Goal: Task Accomplishment & Management: Use online tool/utility

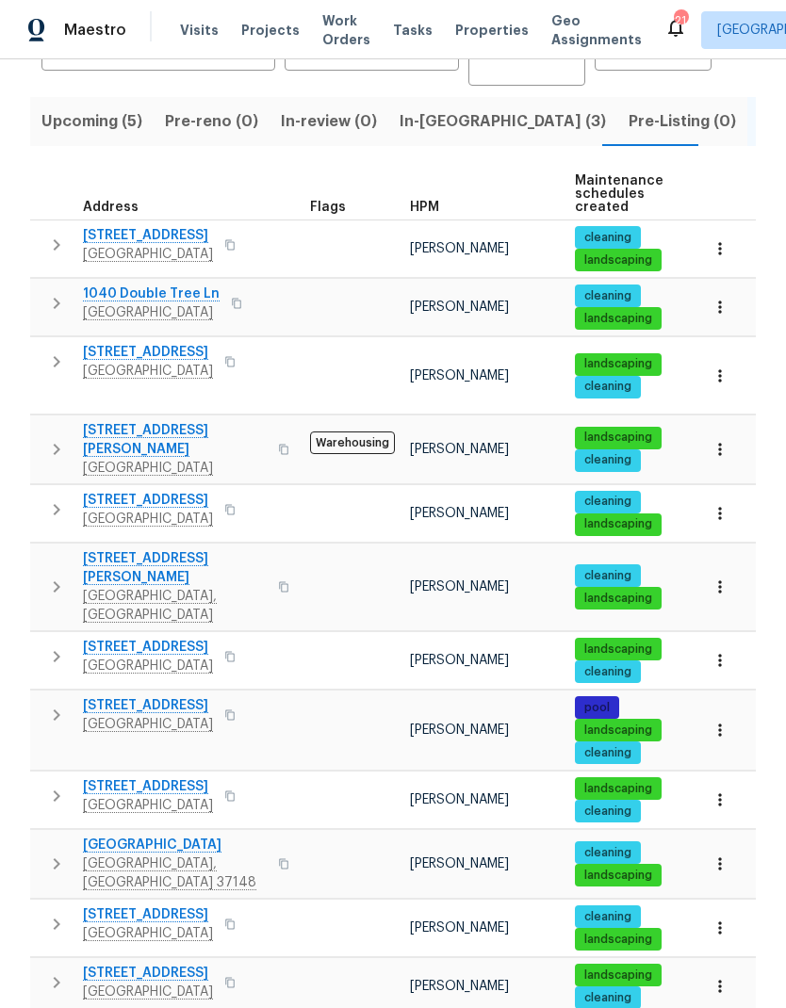
scroll to position [184, 0]
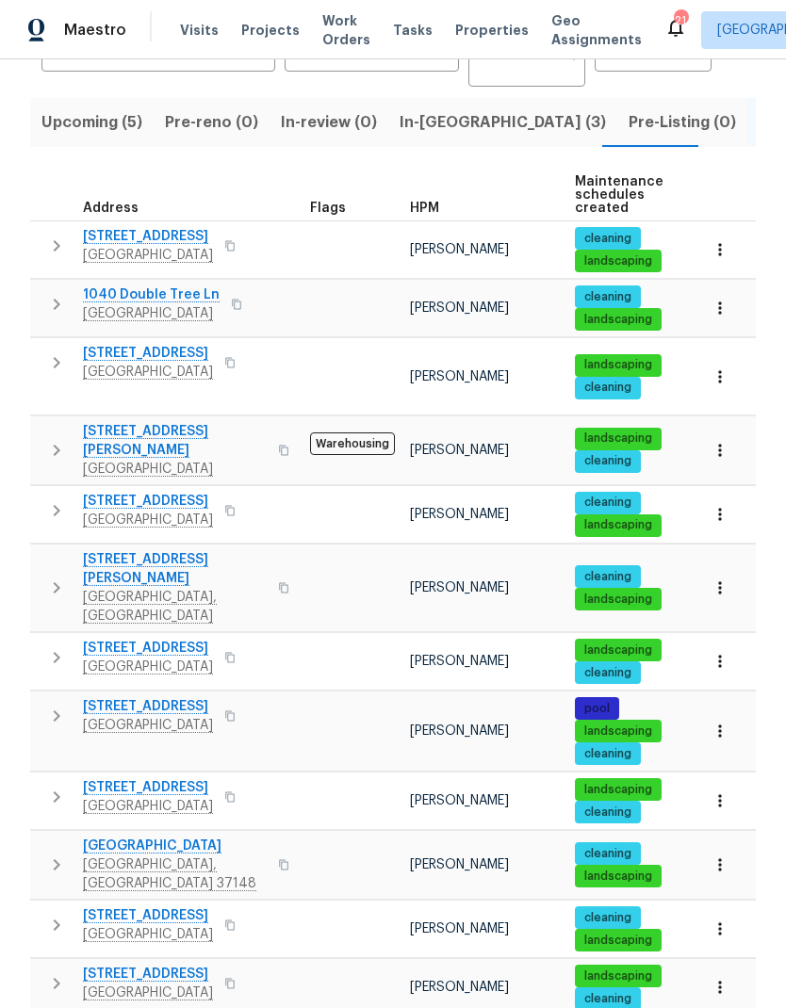
click at [719, 722] on icon "button" at bounding box center [719, 731] width 19 height 19
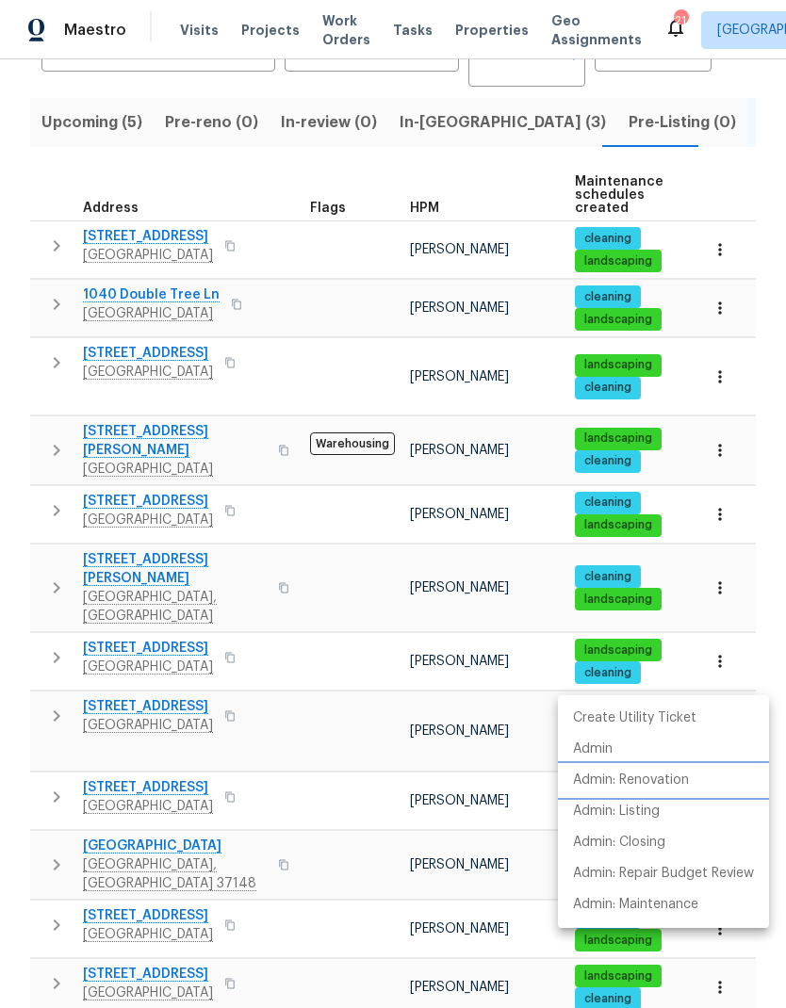
click at [700, 776] on li "Admin: Renovation" at bounding box center [663, 780] width 211 height 31
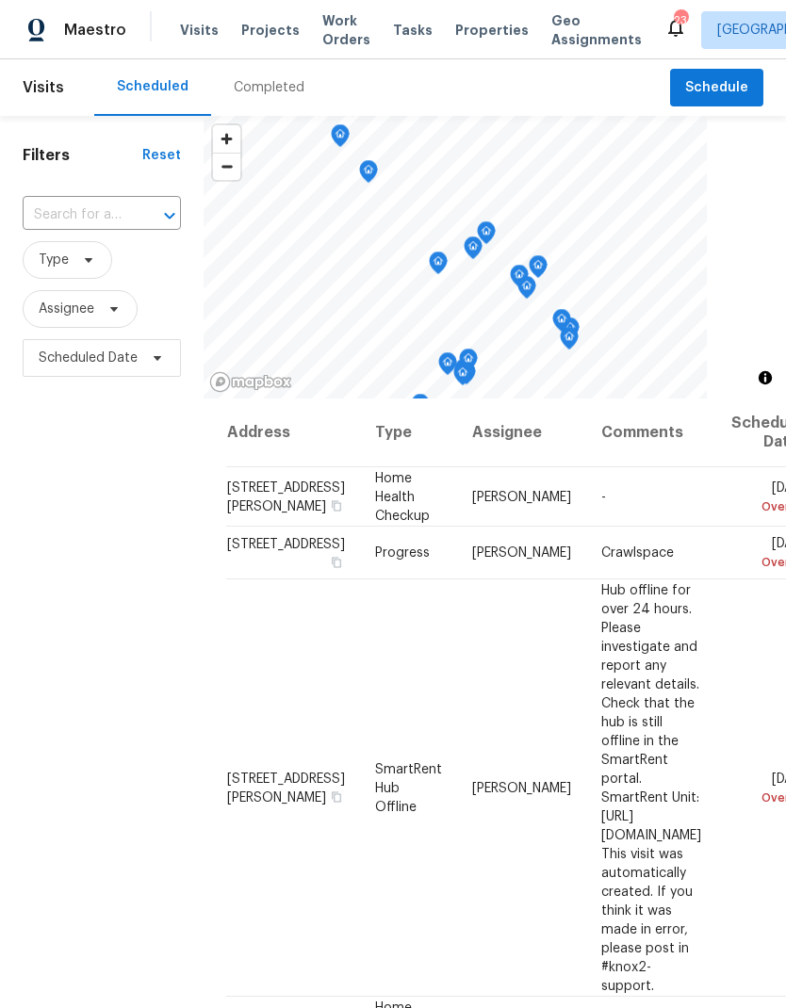
click at [104, 211] on input "text" at bounding box center [76, 215] width 106 height 29
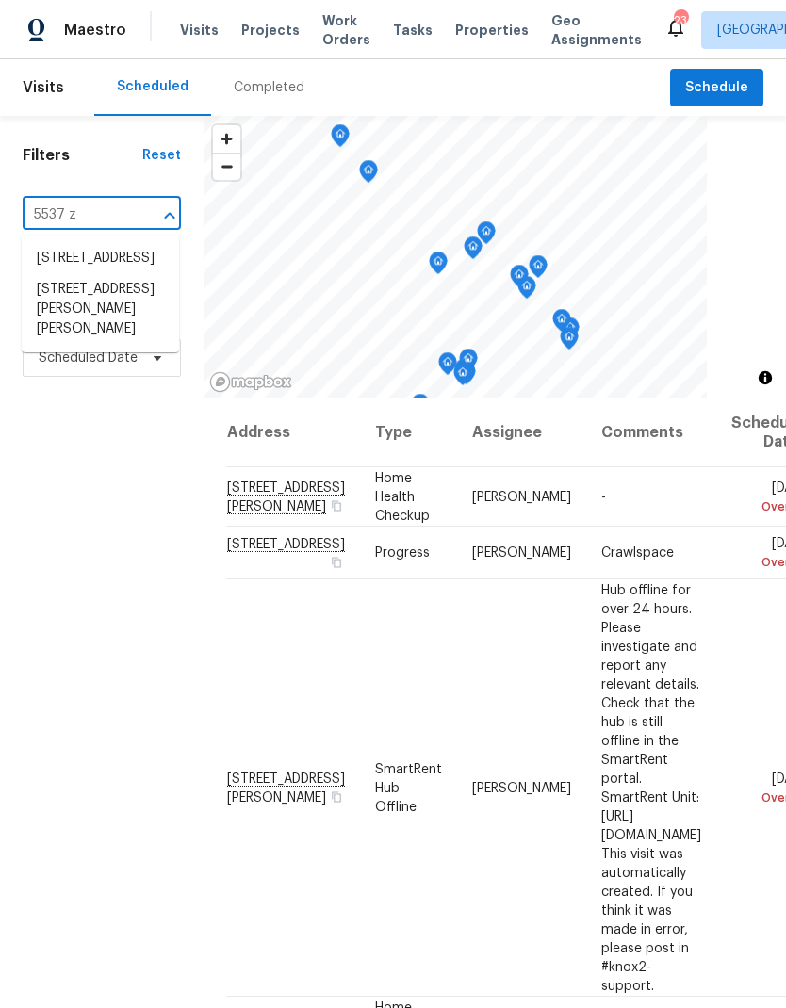
type input "5537 za"
click at [61, 271] on li "5537 Zapata Dr, Pegram, TN 37143" at bounding box center [100, 278] width 157 height 71
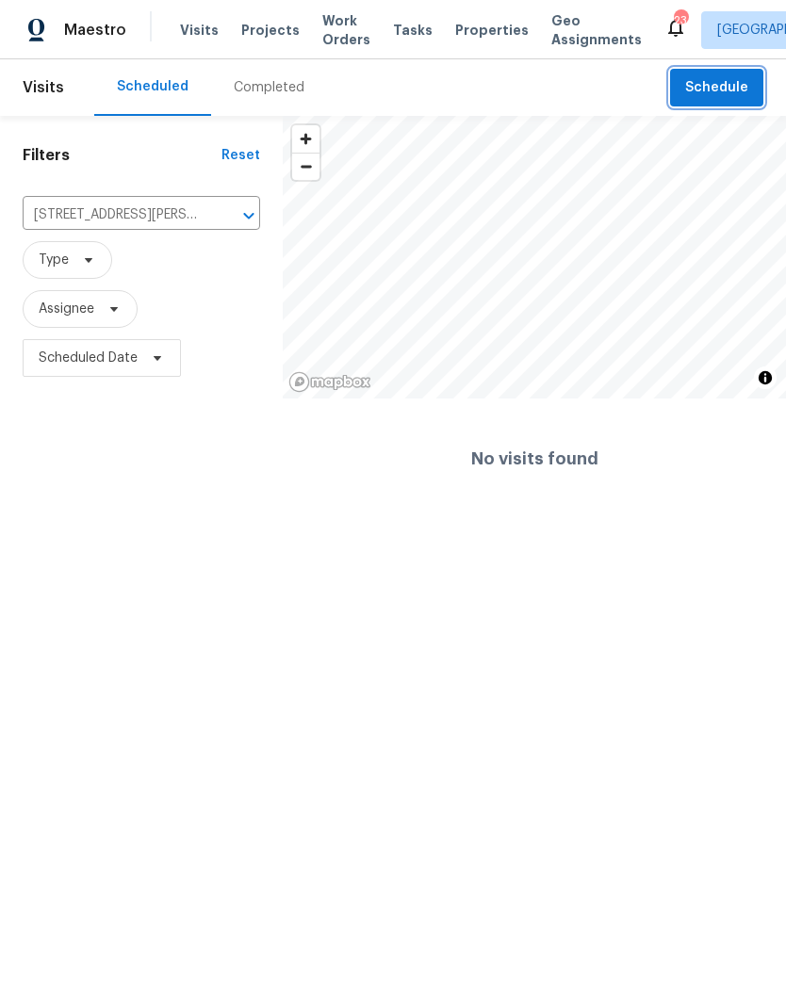
click at [704, 90] on span "Schedule" at bounding box center [716, 88] width 63 height 24
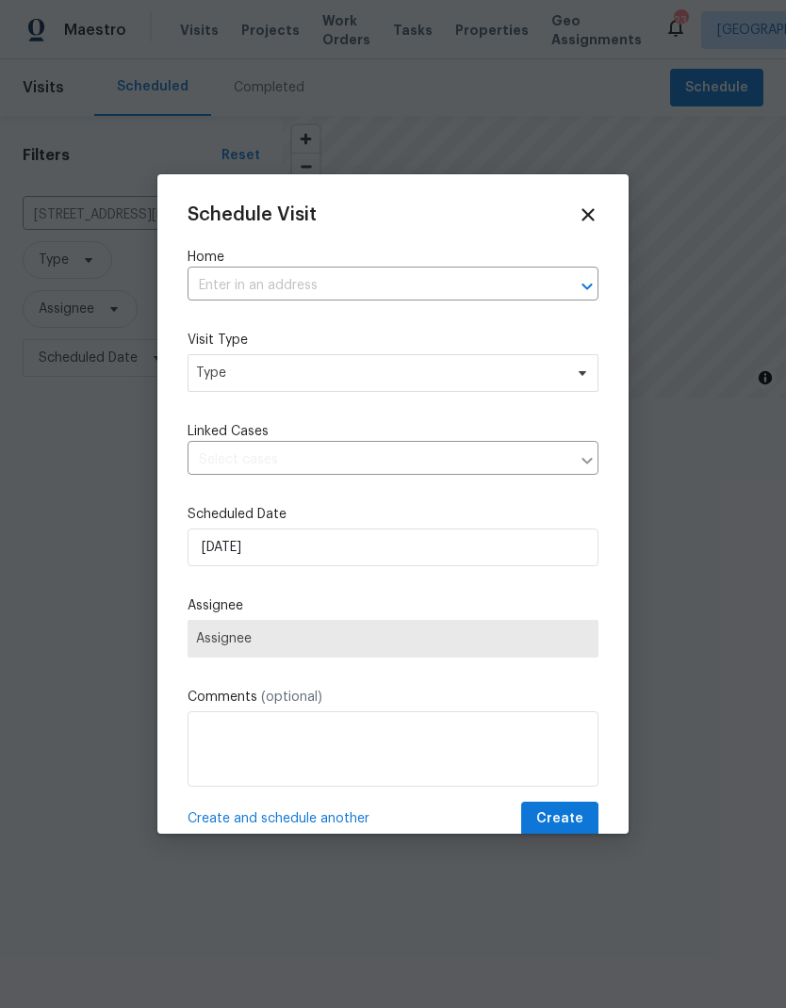
click at [234, 294] on input "text" at bounding box center [366, 285] width 358 height 29
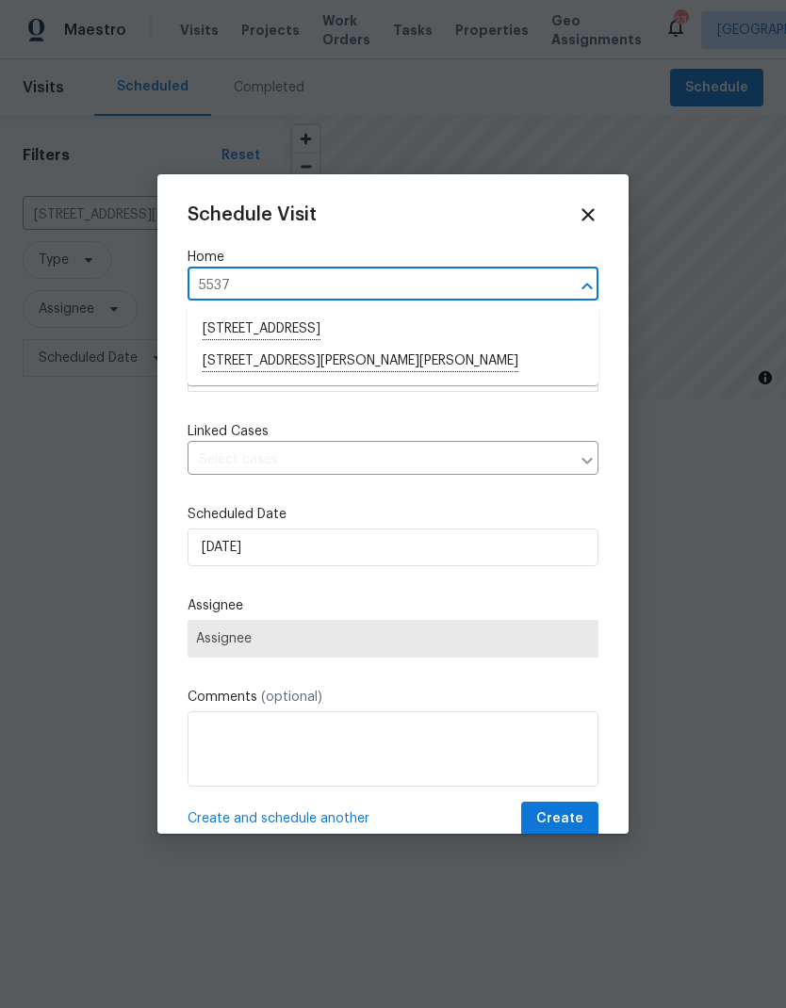
type input "5537 z"
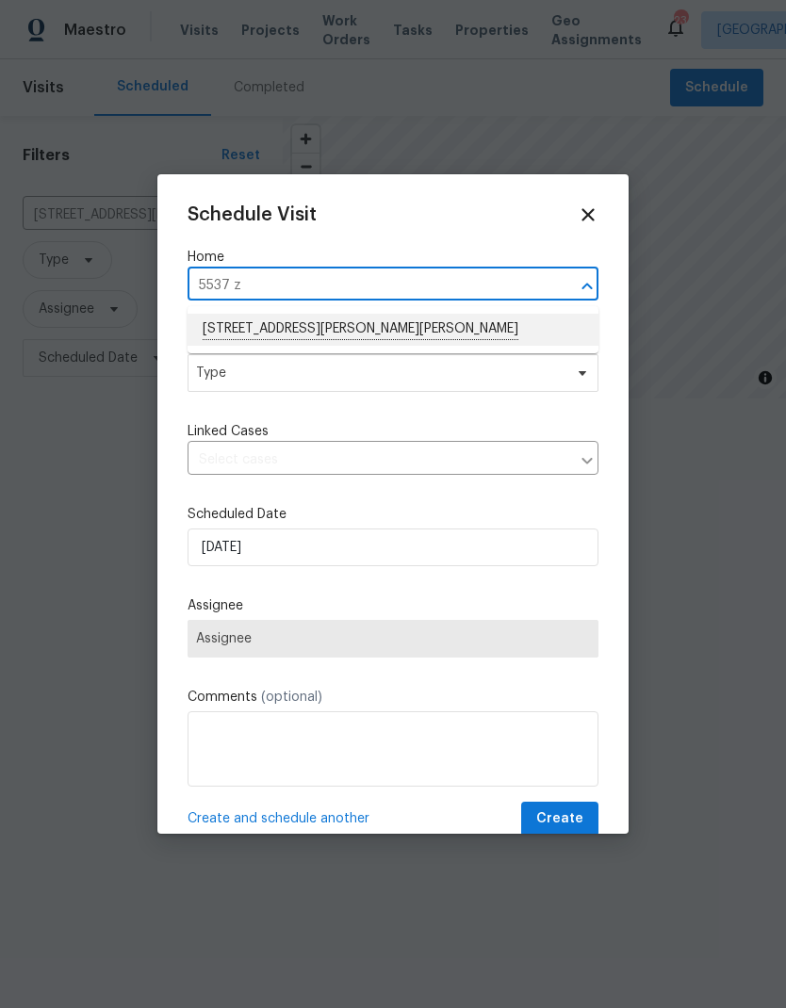
click at [226, 316] on li "5537 Zapata Dr, Pegram, TN 37143" at bounding box center [392, 330] width 411 height 32
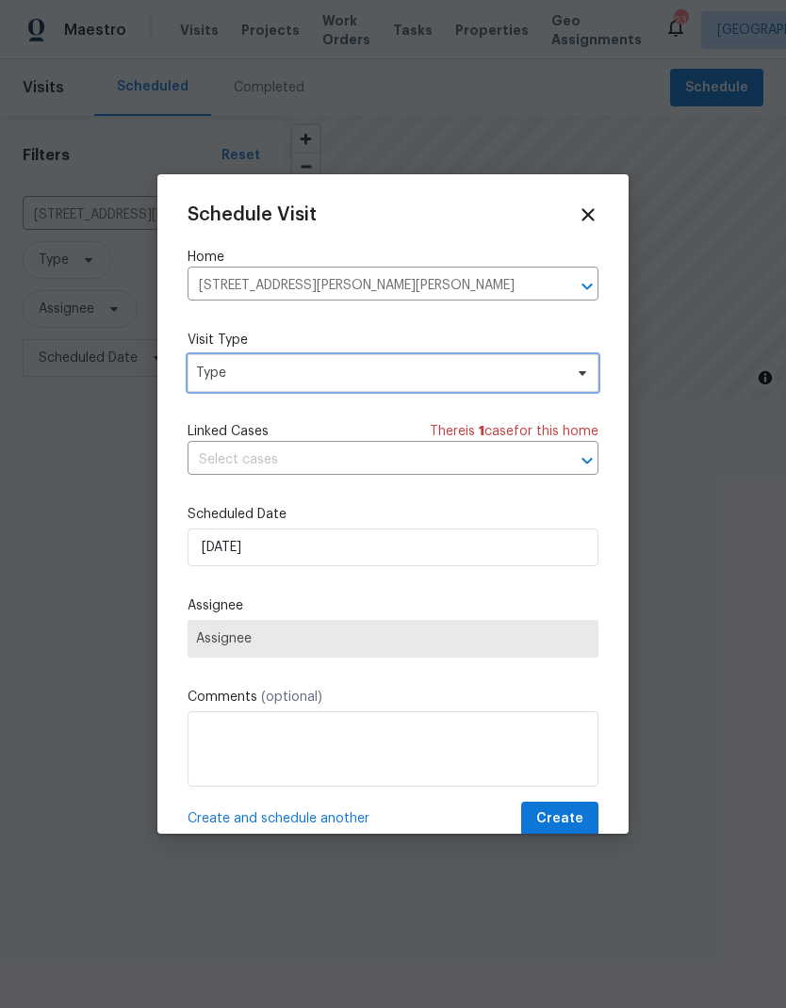
click at [210, 374] on span "Type" at bounding box center [379, 373] width 367 height 19
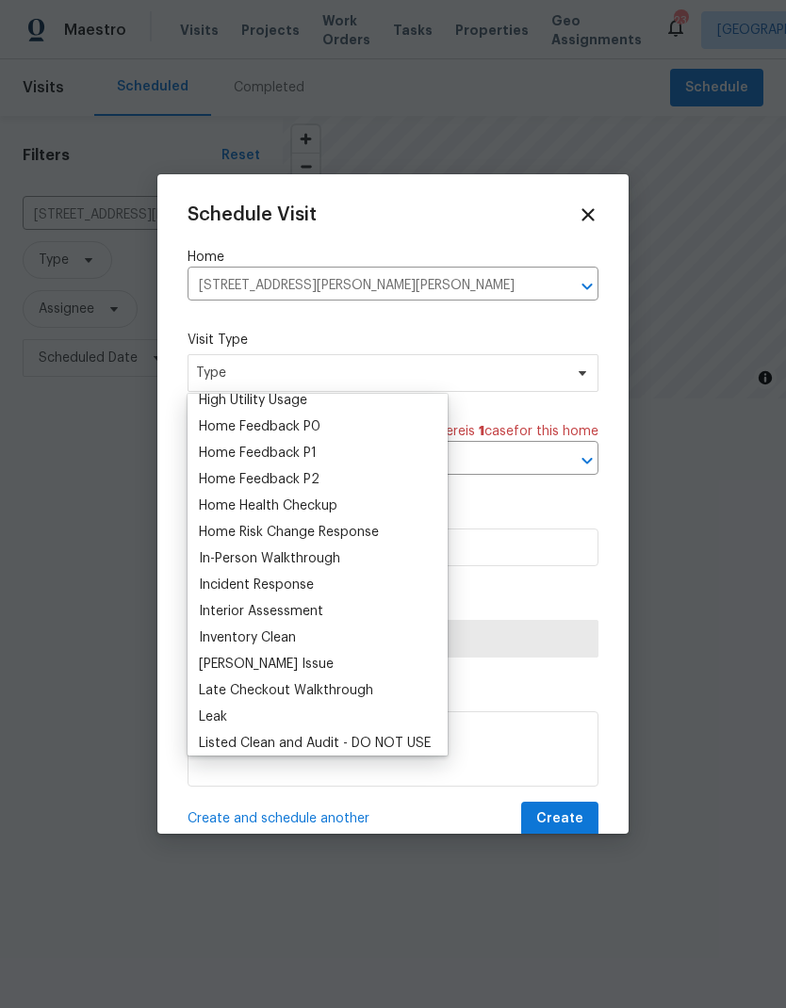
scroll to position [565, 0]
click at [220, 557] on div "In-Person Walkthrough" at bounding box center [269, 557] width 141 height 19
type input "10/08/2025 3:18 pm"
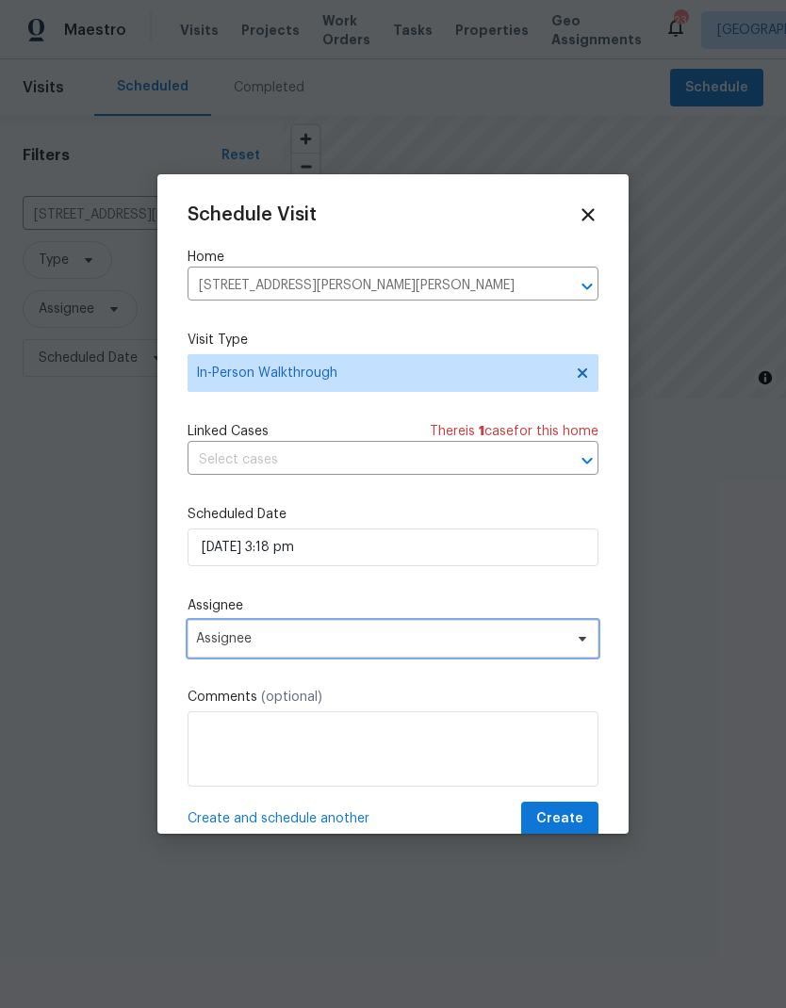
click at [223, 646] on span "Assignee" at bounding box center [380, 638] width 369 height 15
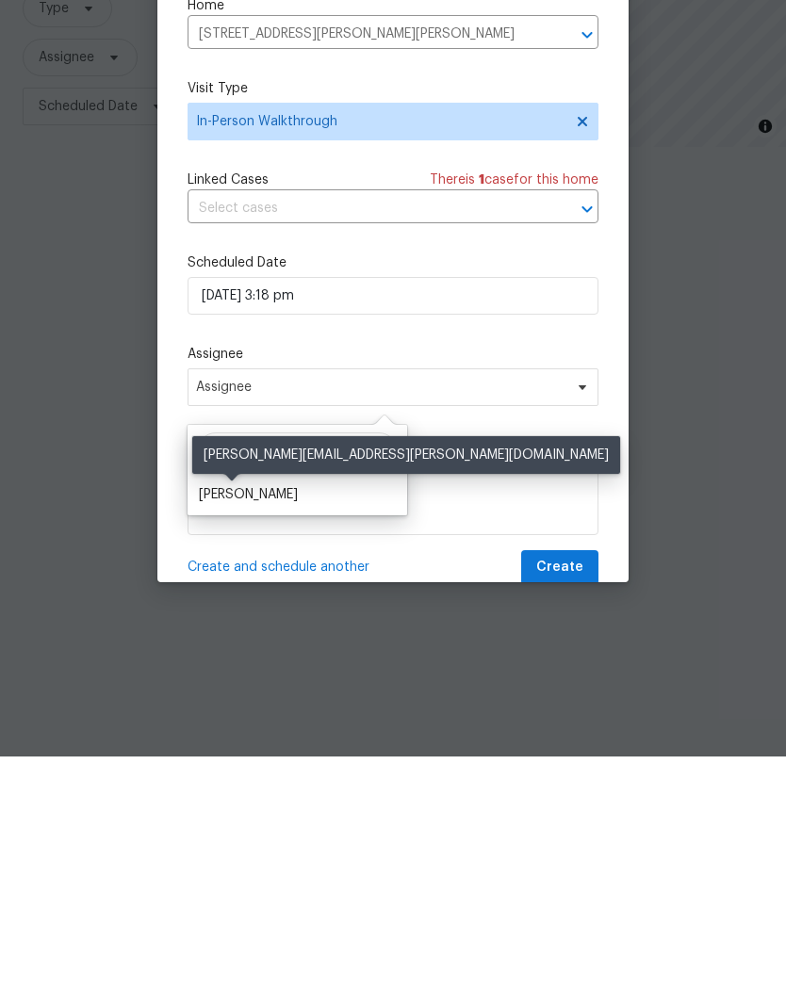
type input "Eri"
click at [211, 737] on div "[PERSON_NAME]" at bounding box center [248, 746] width 99 height 19
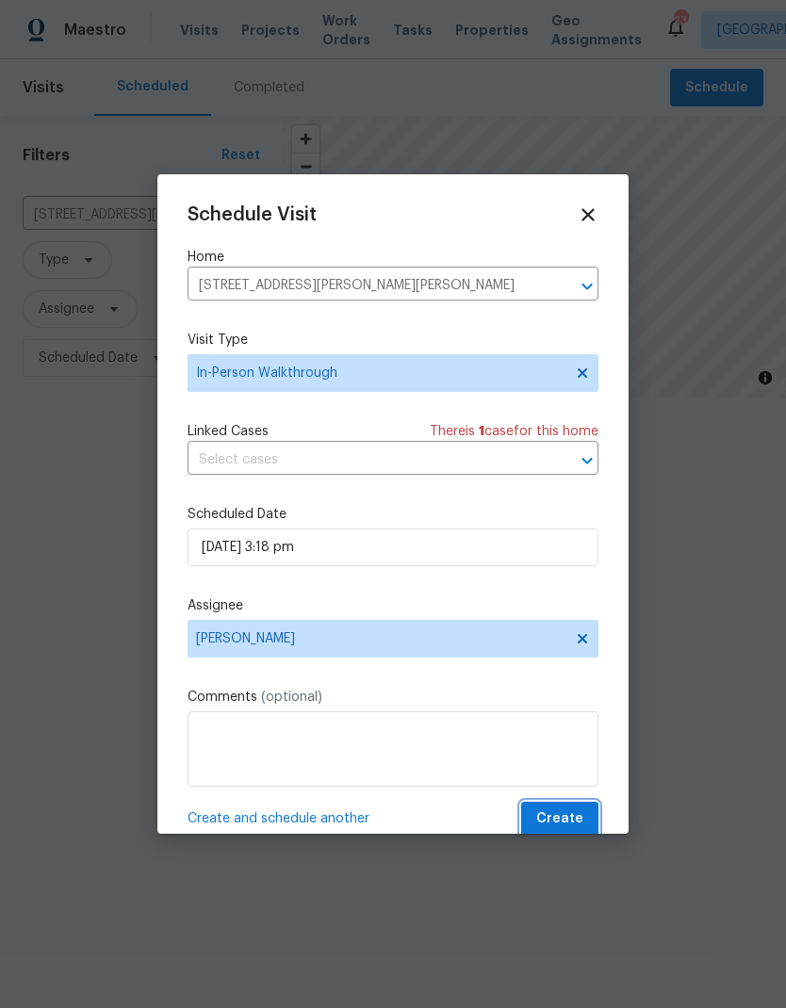
click at [558, 819] on span "Create" at bounding box center [559, 819] width 47 height 24
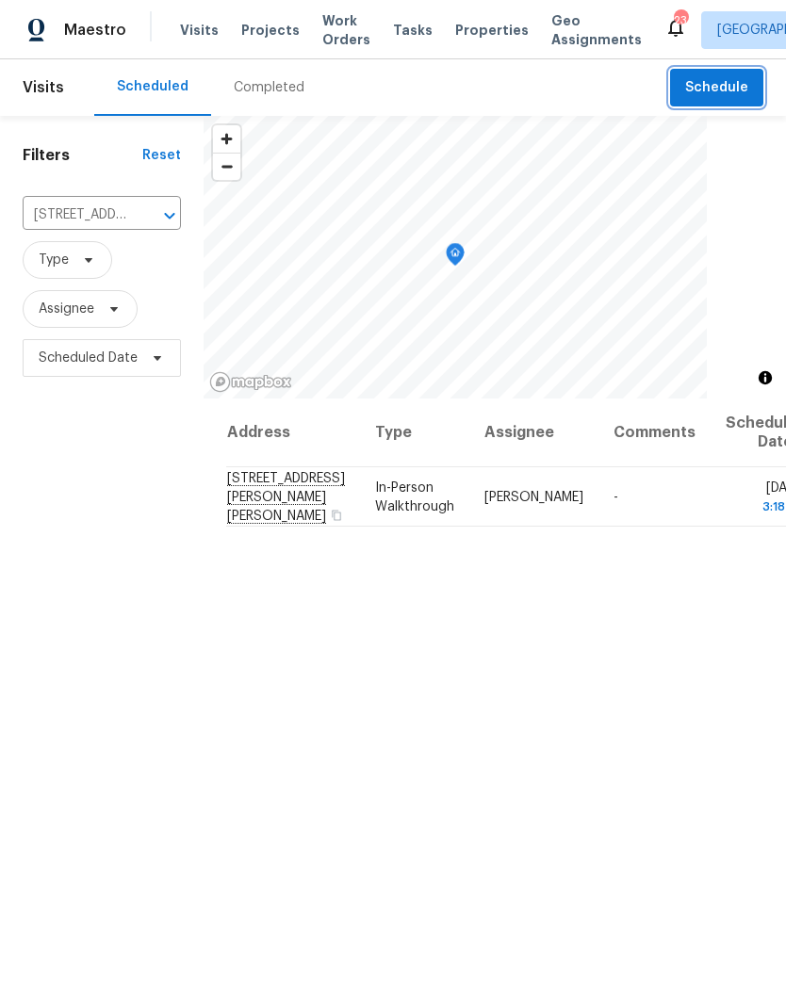
click at [150, 220] on icon "Clear" at bounding box center [144, 215] width 11 height 11
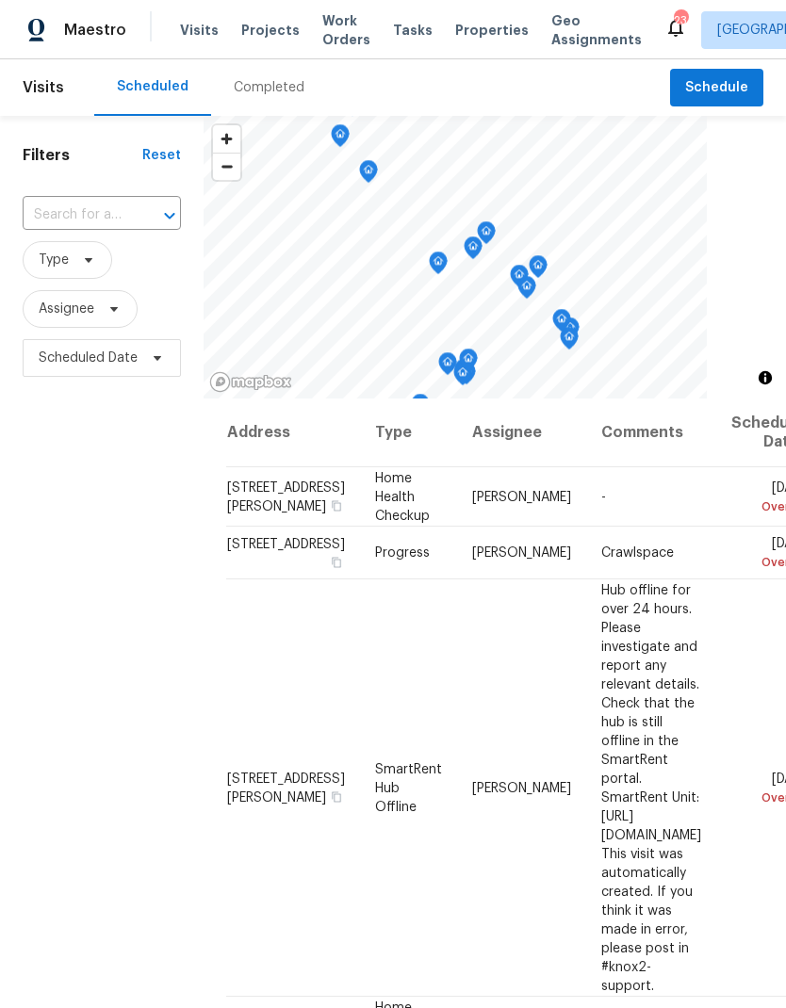
click at [96, 218] on input "text" at bounding box center [76, 215] width 106 height 29
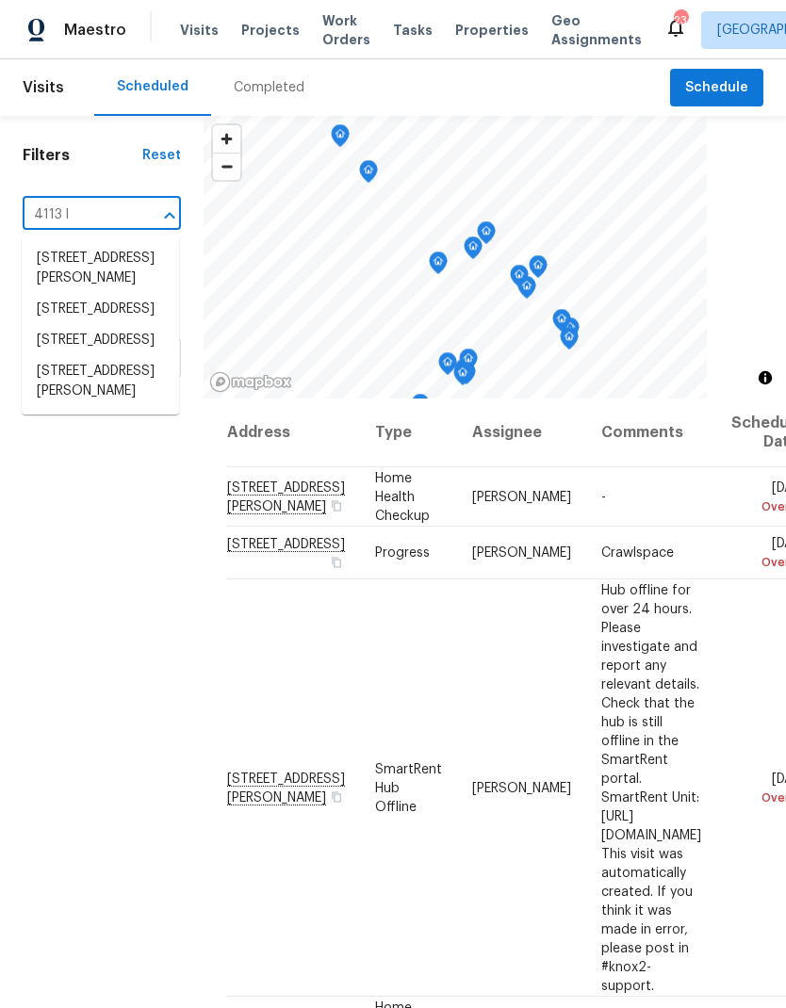
type input "4113 lo"
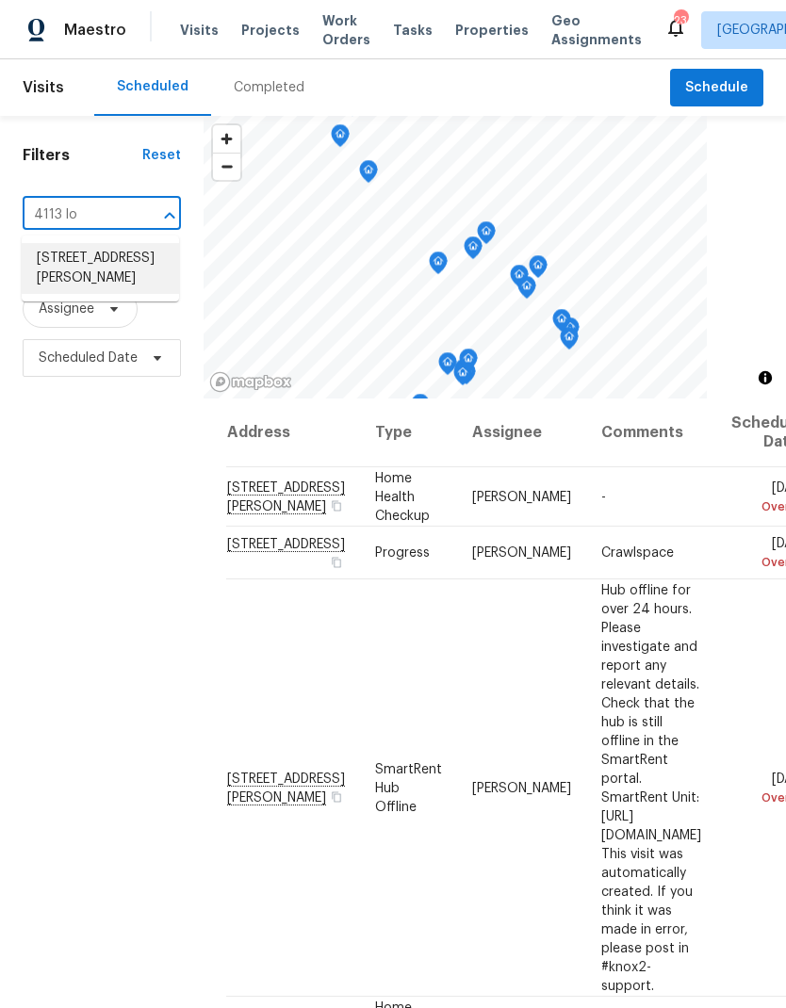
click at [60, 270] on li "4113 Longfellow Dr, Nashville, TN 37214" at bounding box center [100, 268] width 157 height 51
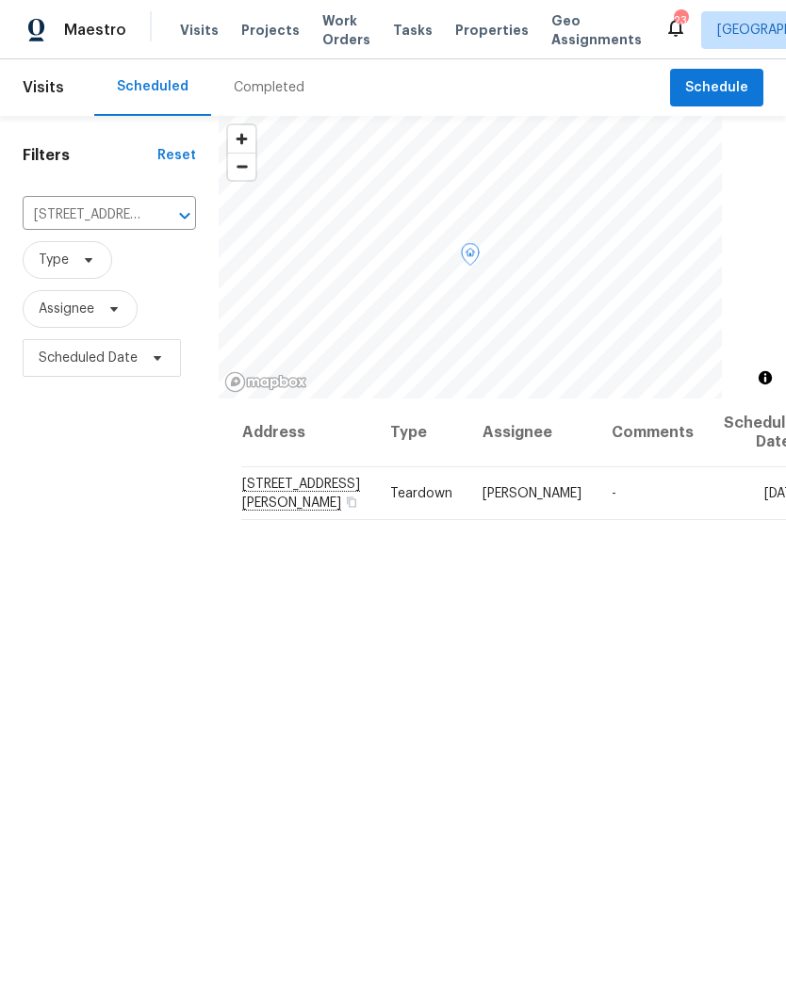
click at [0, 0] on icon at bounding box center [0, 0] width 0 height 0
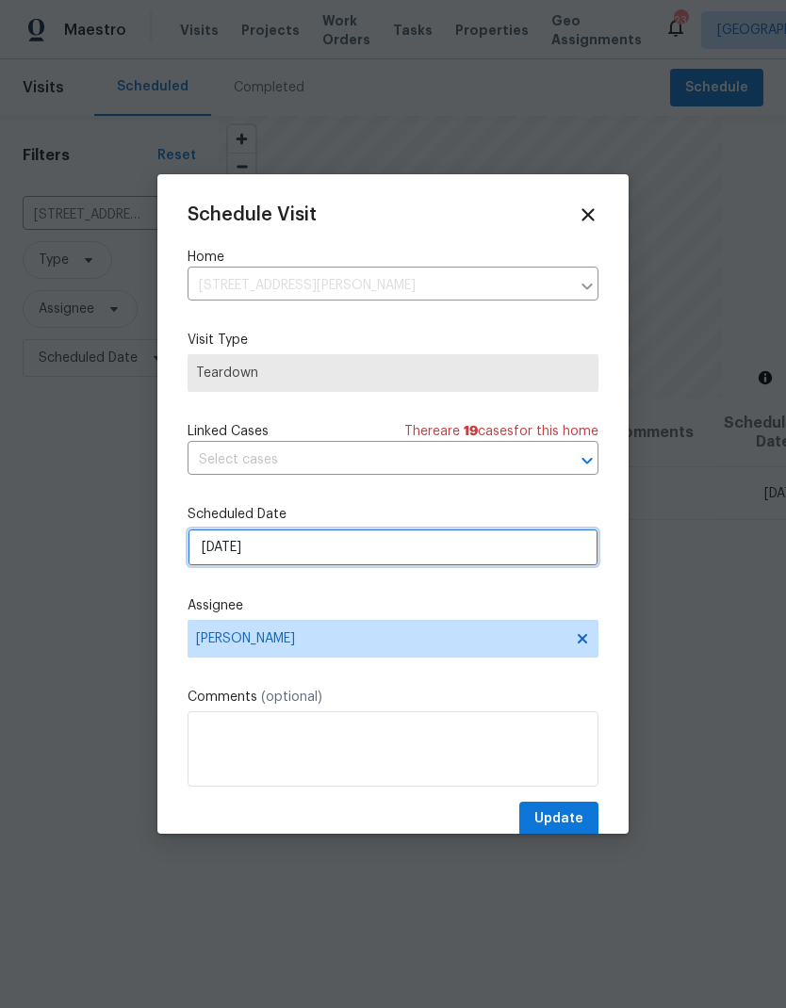
click at [220, 560] on input "10/8/2025" at bounding box center [392, 548] width 411 height 38
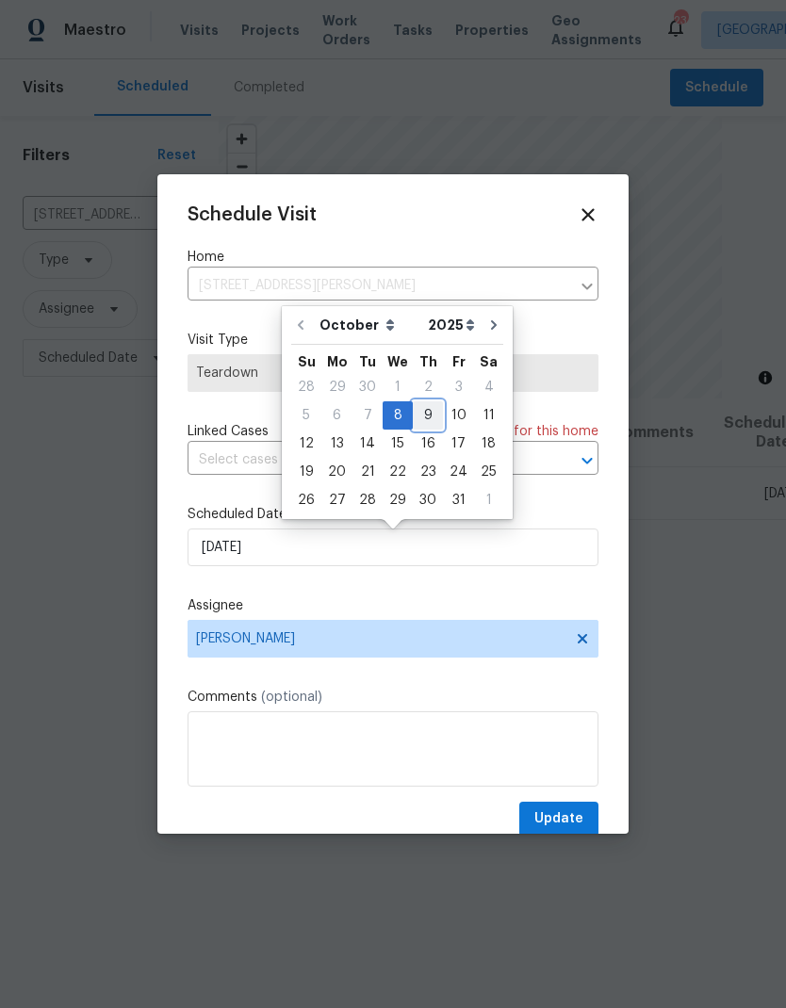
click at [421, 412] on div "9" at bounding box center [428, 415] width 30 height 26
type input "10/9/2025"
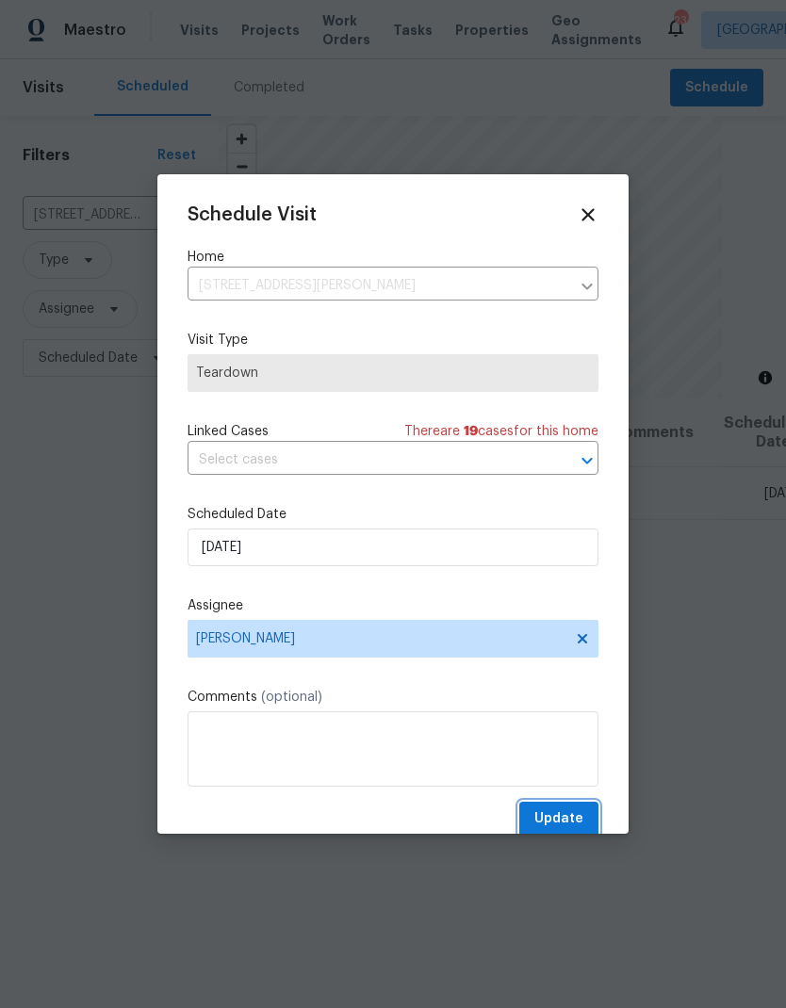
click at [547, 824] on span "Update" at bounding box center [558, 819] width 49 height 24
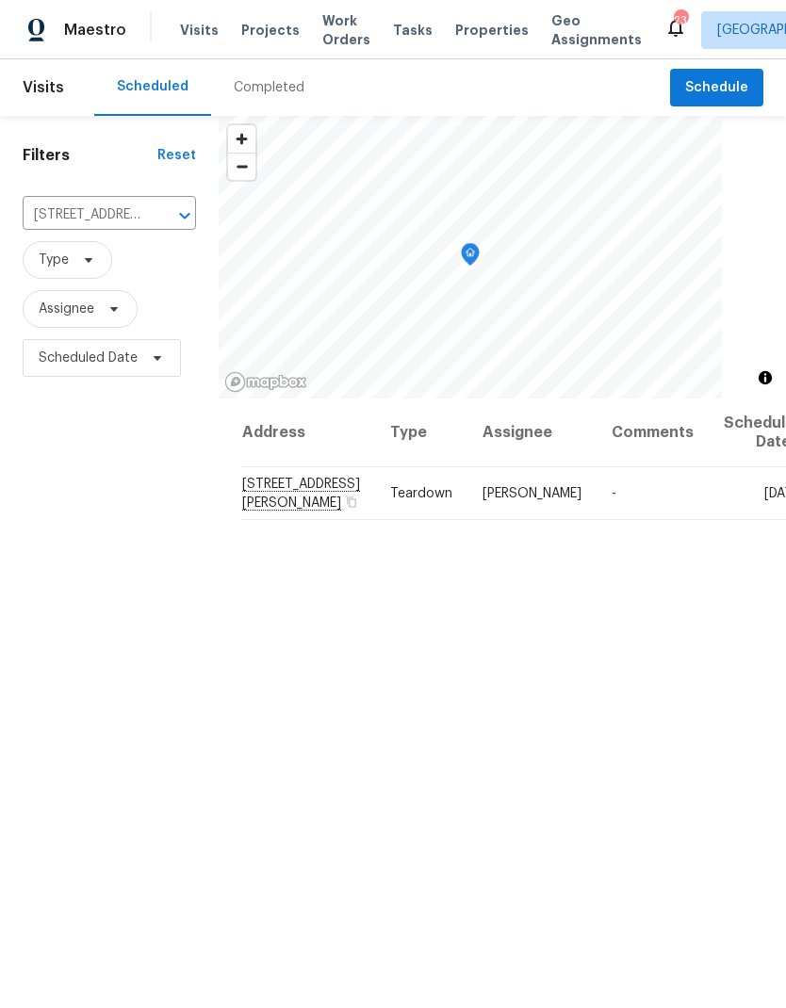
click at [163, 210] on icon "Clear" at bounding box center [160, 215] width 19 height 19
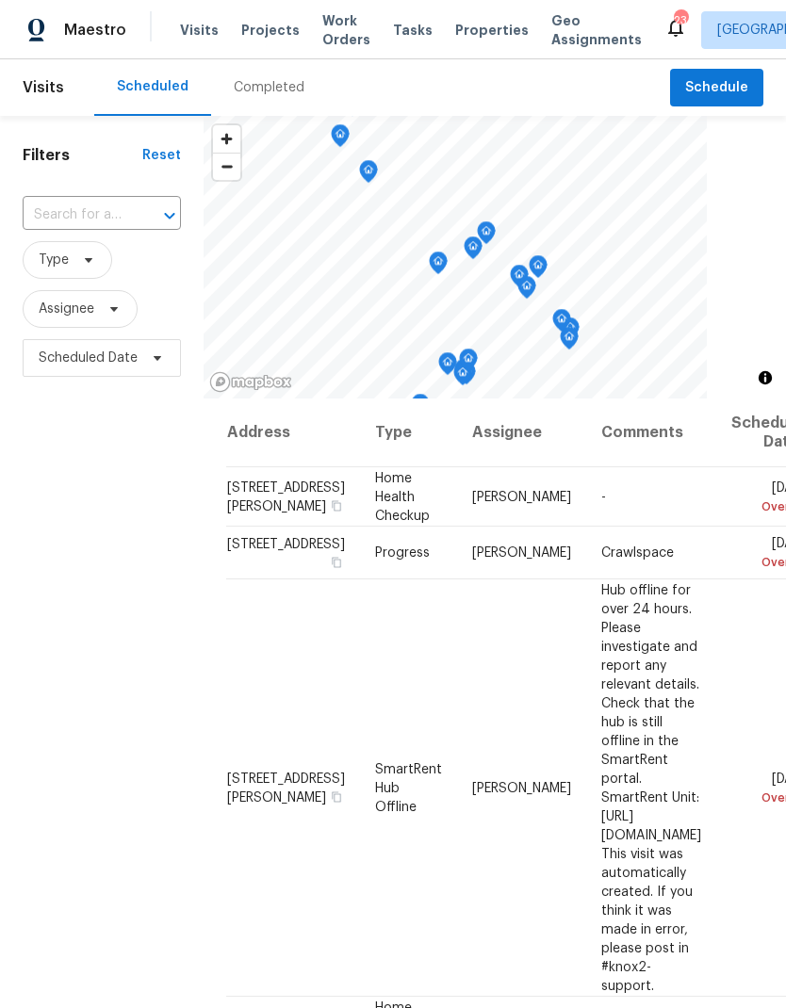
click at [92, 213] on input "text" at bounding box center [76, 215] width 106 height 29
type input "138 wa"
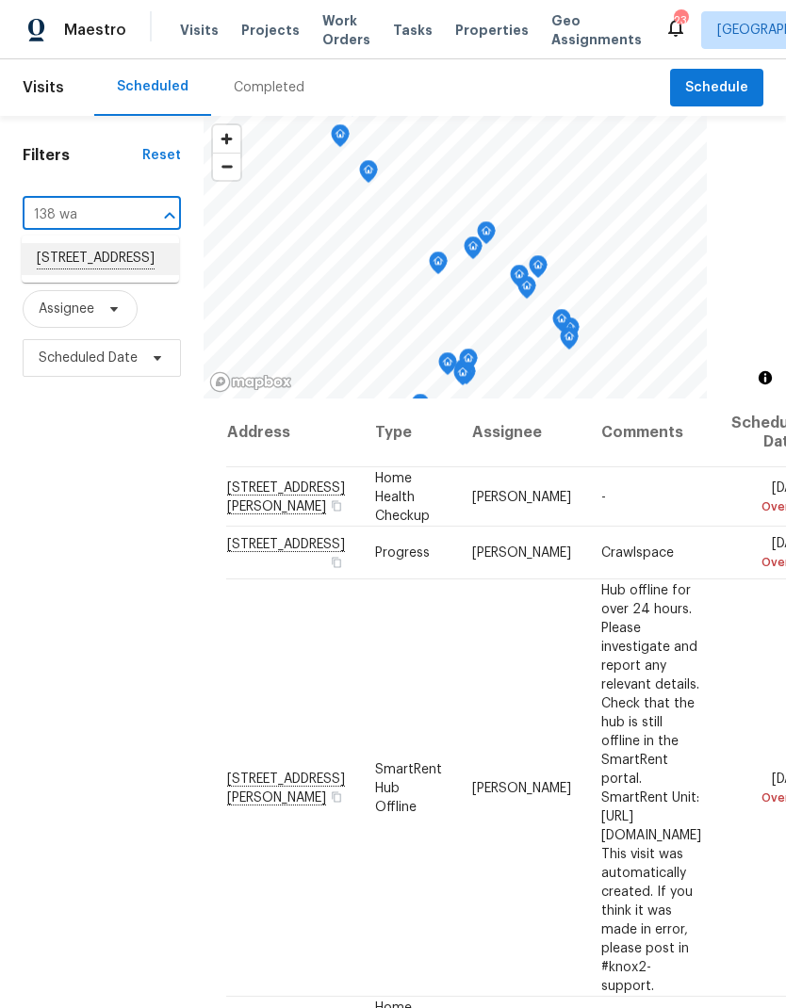
click at [58, 266] on li "138 Waters Edge Ln, Hendersonville, TN 37075" at bounding box center [100, 259] width 157 height 32
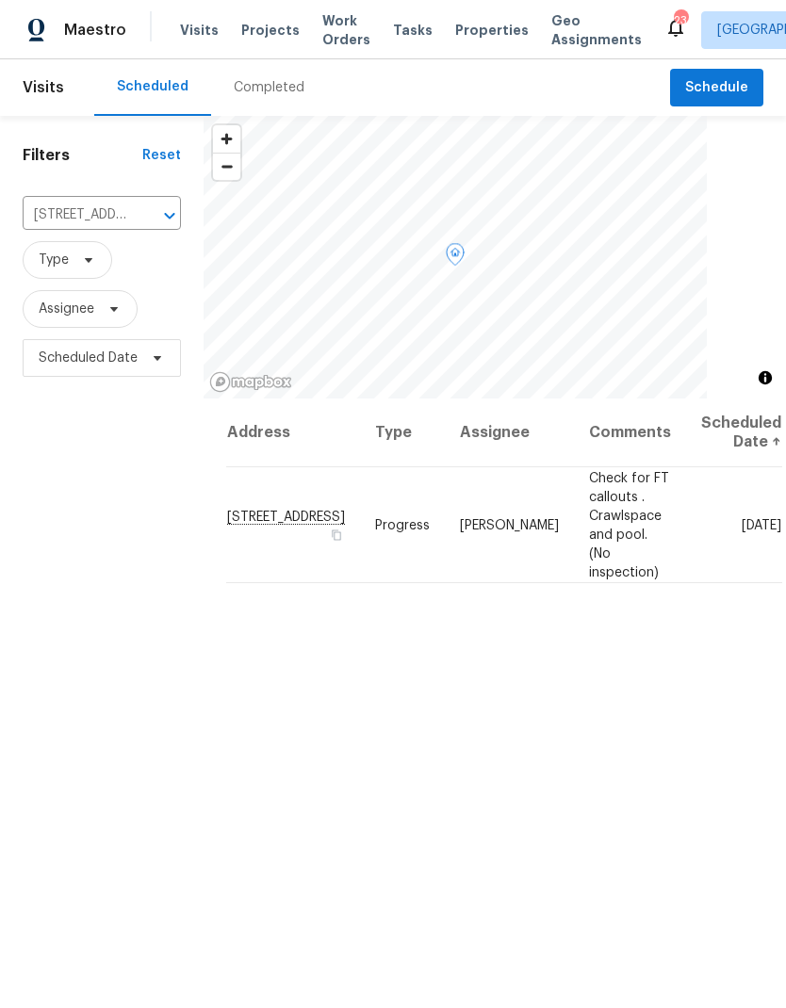
click at [0, 0] on icon at bounding box center [0, 0] width 0 height 0
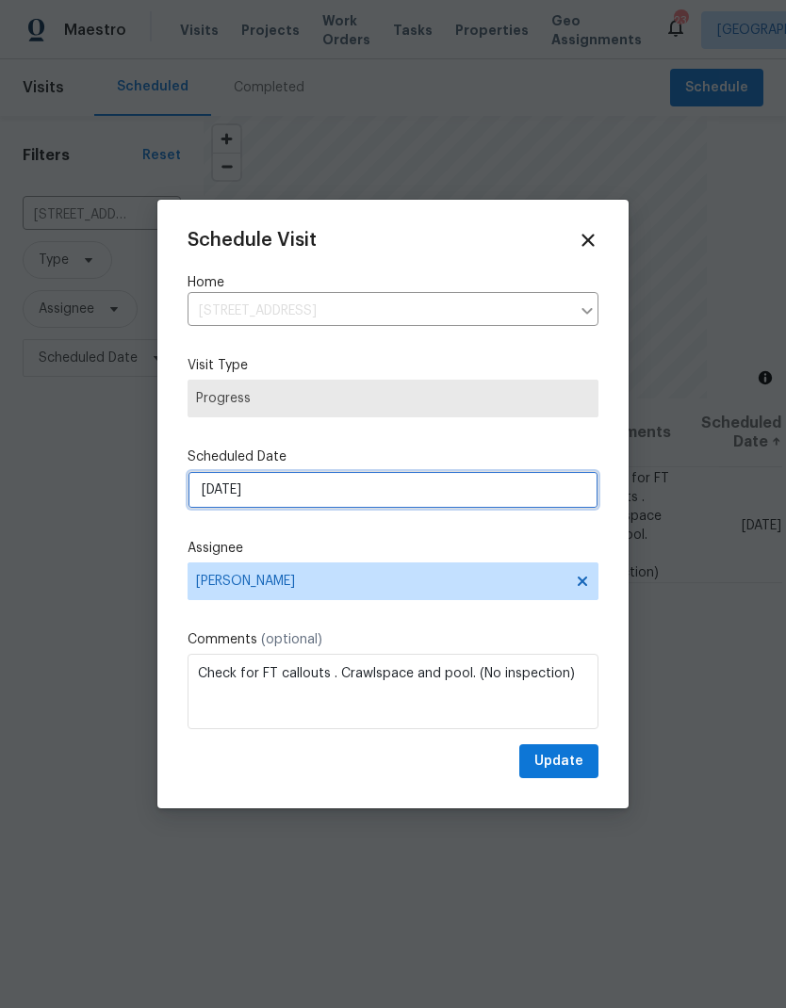
click at [210, 509] on input "10/8/2025" at bounding box center [392, 490] width 411 height 38
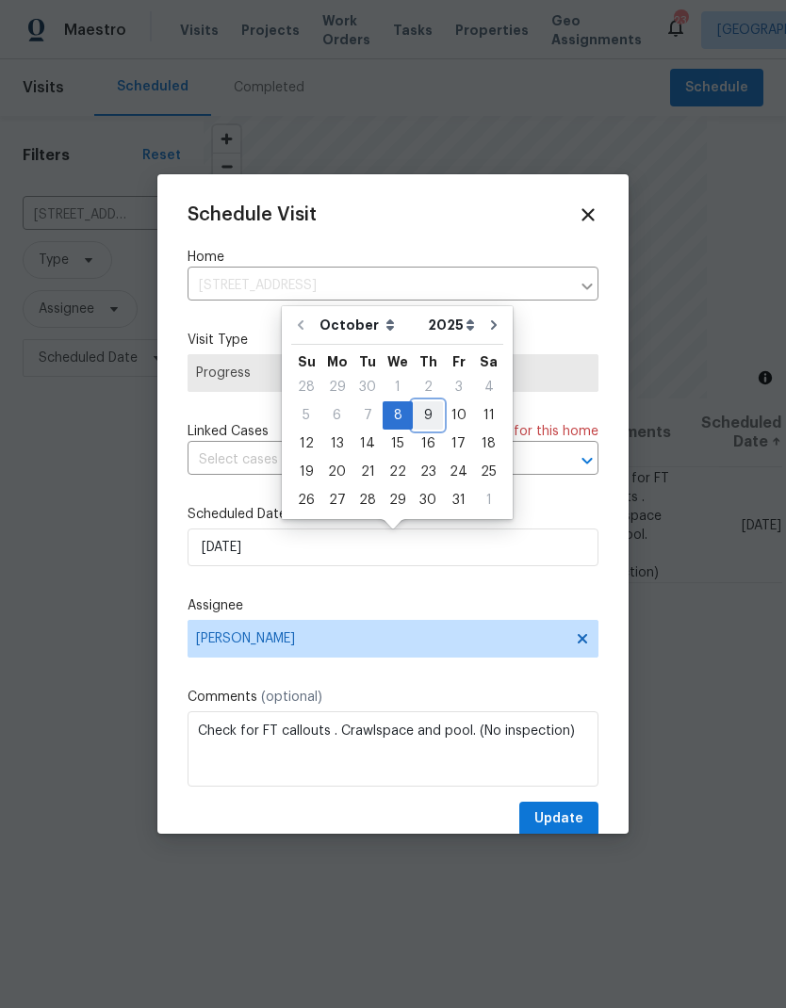
click at [421, 415] on div "9" at bounding box center [428, 415] width 30 height 26
type input "10/9/2025"
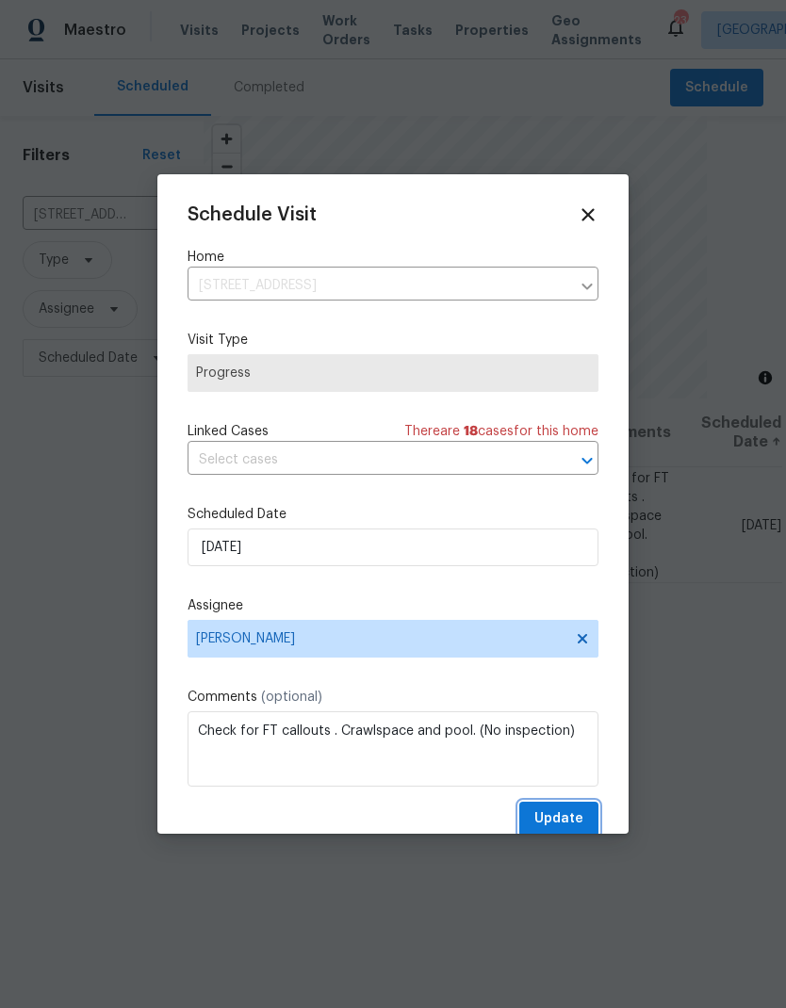
click at [544, 817] on span "Update" at bounding box center [558, 819] width 49 height 24
